Goal: Check status: Check status

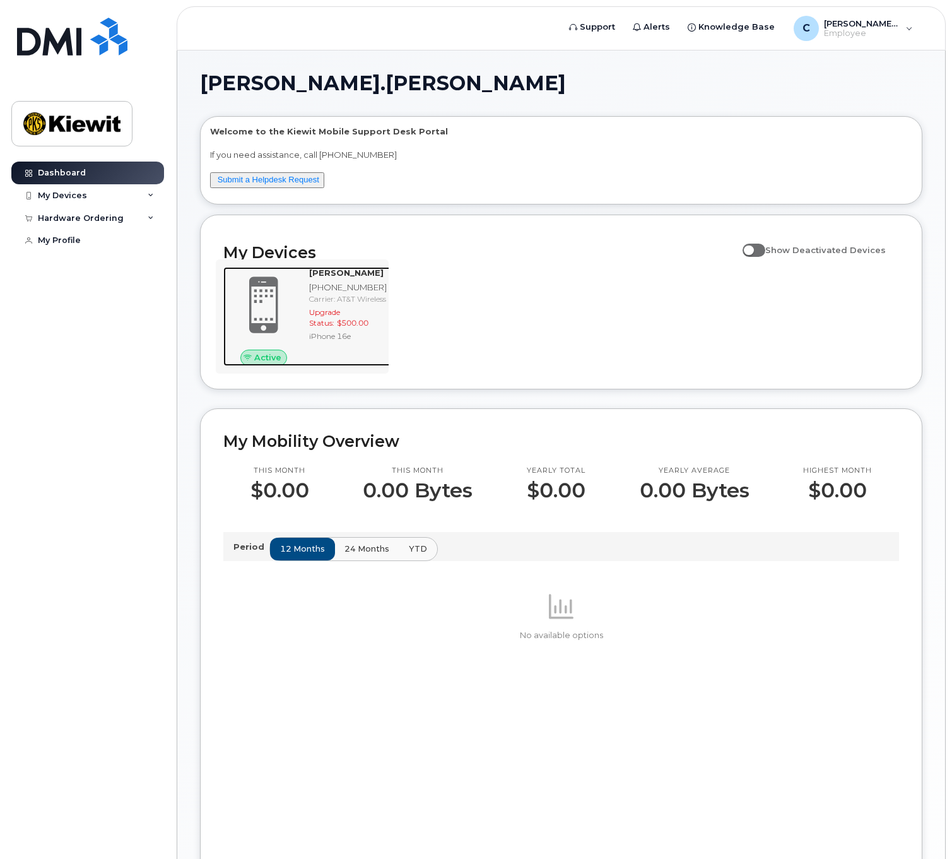
click at [325, 304] on div "Carrier: AT&T Wireless" at bounding box center [348, 298] width 78 height 11
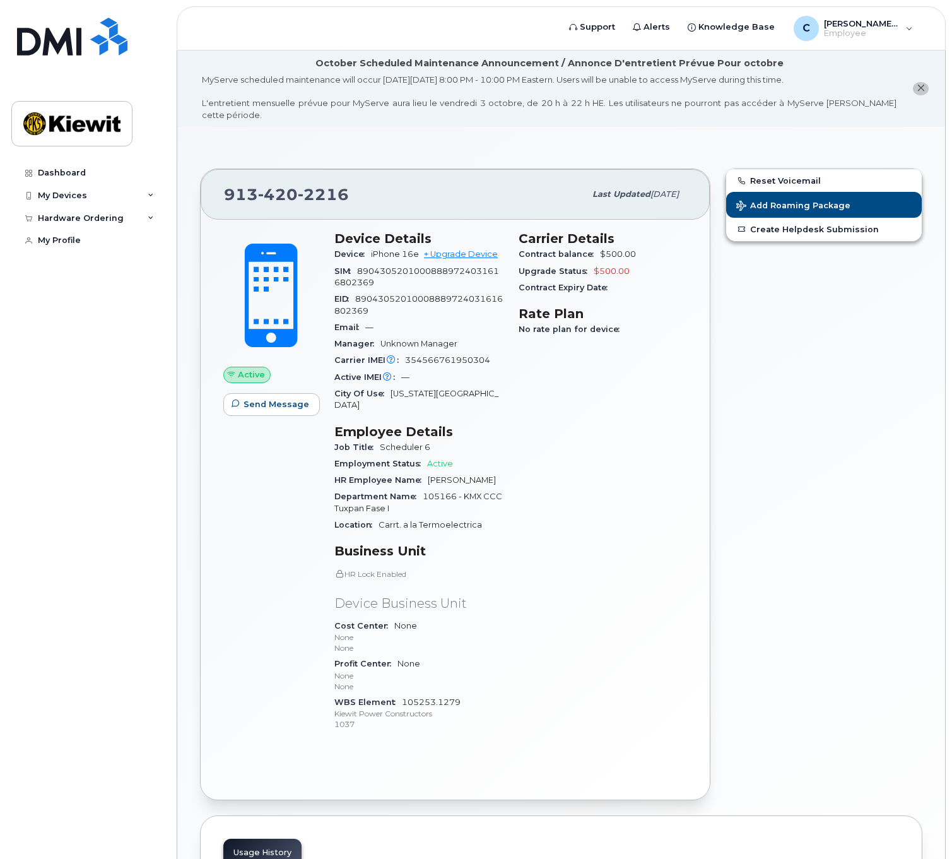
click at [251, 369] on span "Active" at bounding box center [251, 375] width 27 height 12
